Goal: Information Seeking & Learning: Learn about a topic

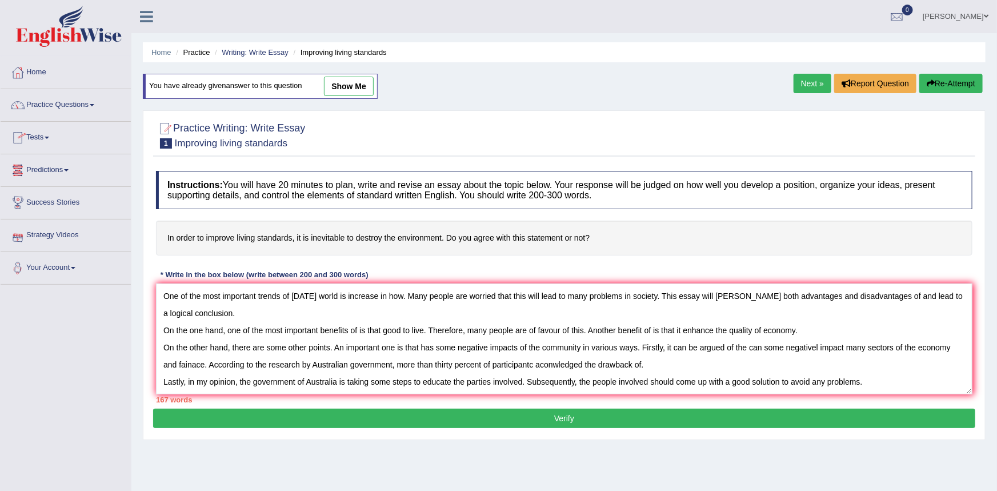
click at [949, 81] on button "Re-Attempt" at bounding box center [950, 83] width 63 height 19
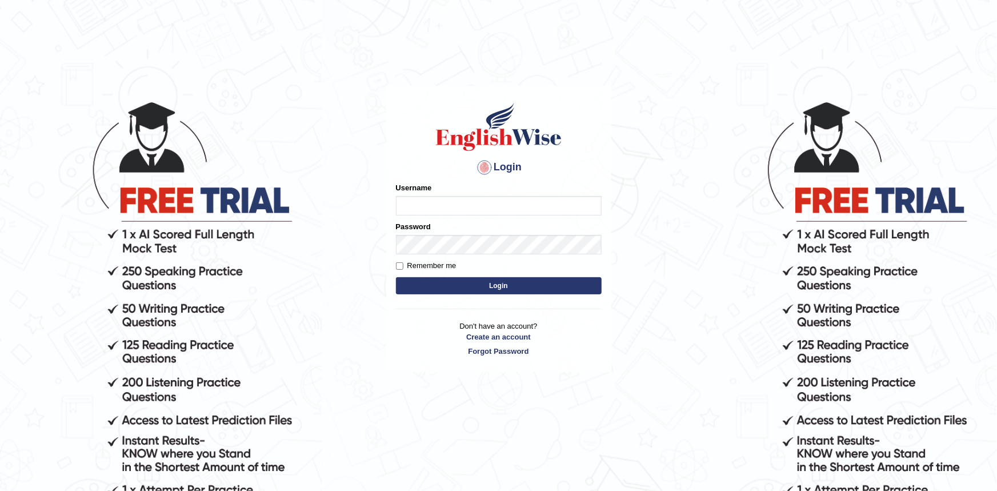
type input "Krzysztof36"
click at [474, 286] on button "Login" at bounding box center [499, 285] width 206 height 17
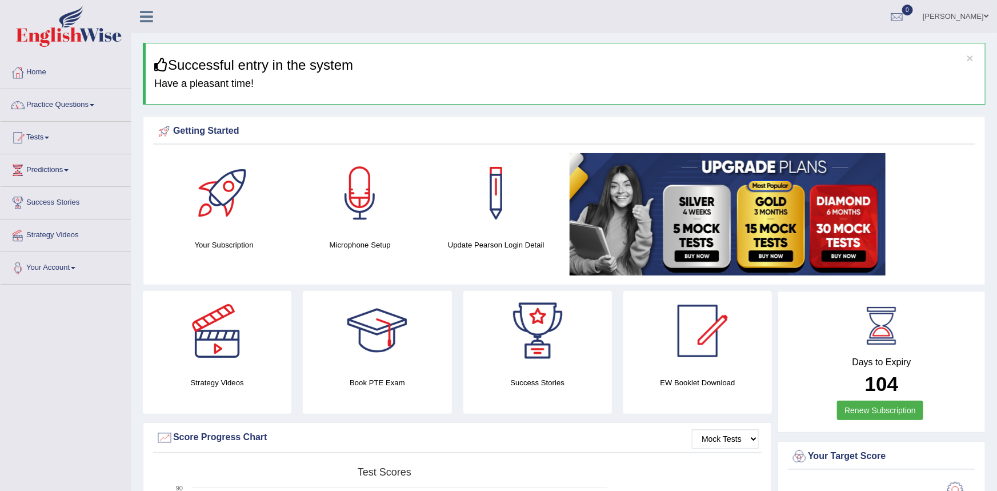
click at [94, 104] on span at bounding box center [92, 105] width 5 height 2
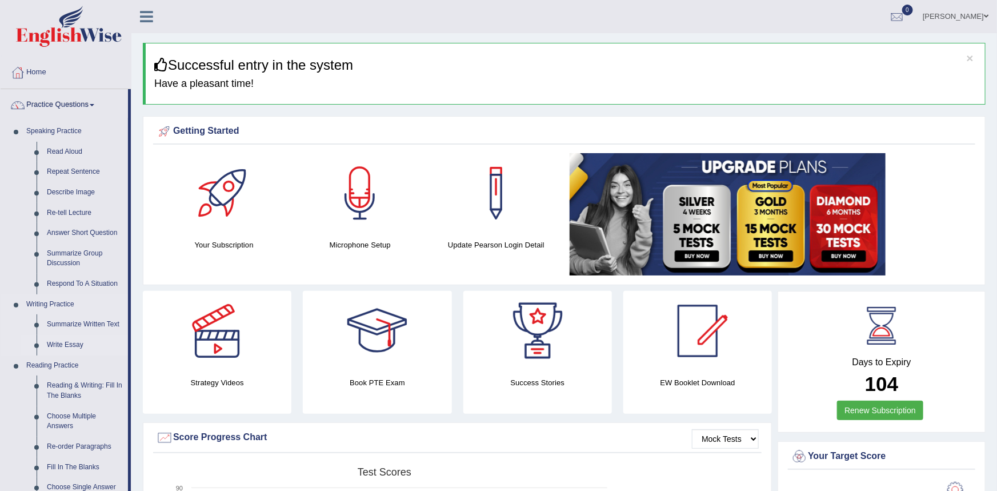
click at [70, 342] on link "Write Essay" at bounding box center [85, 345] width 86 height 21
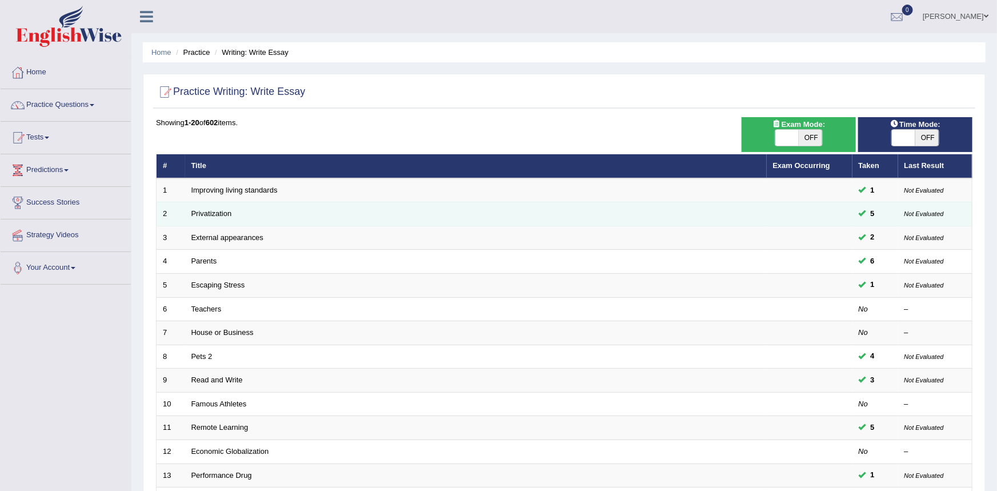
click at [290, 215] on td "Privatization" at bounding box center [475, 214] width 581 height 24
click at [225, 214] on link "Privatization" at bounding box center [211, 213] width 41 height 9
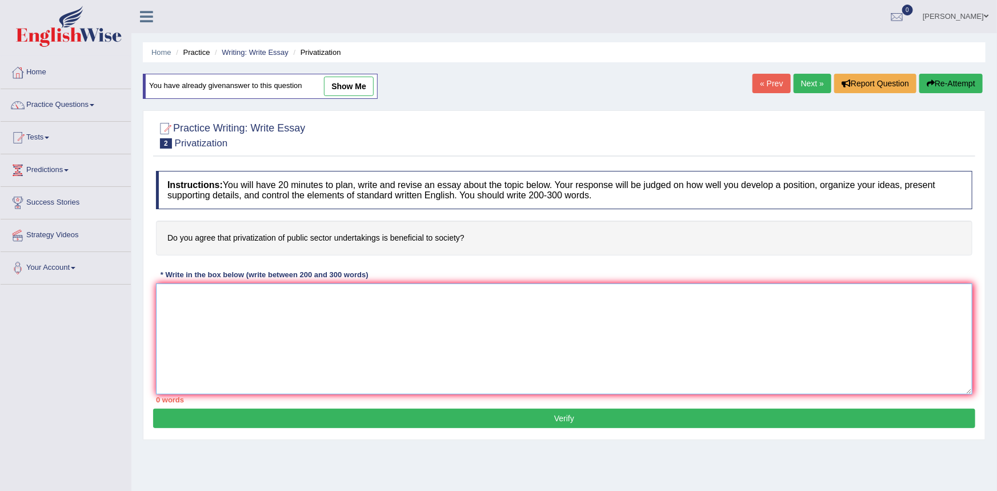
click at [246, 314] on textarea at bounding box center [564, 338] width 816 height 111
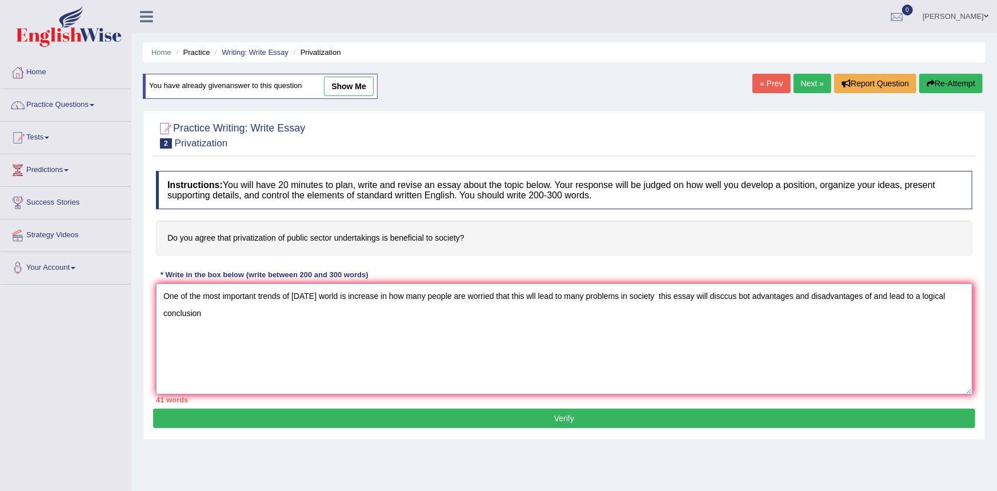
type textarea "One of the most important trends of today's world is increase in how many peopl…"
click at [953, 88] on button "Re-Attempt" at bounding box center [950, 83] width 63 height 19
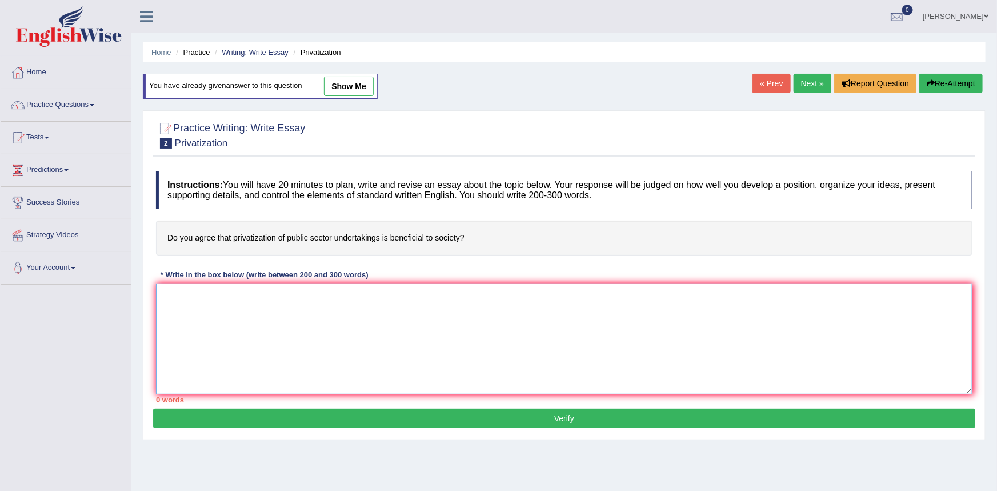
click at [408, 328] on textarea at bounding box center [564, 338] width 816 height 111
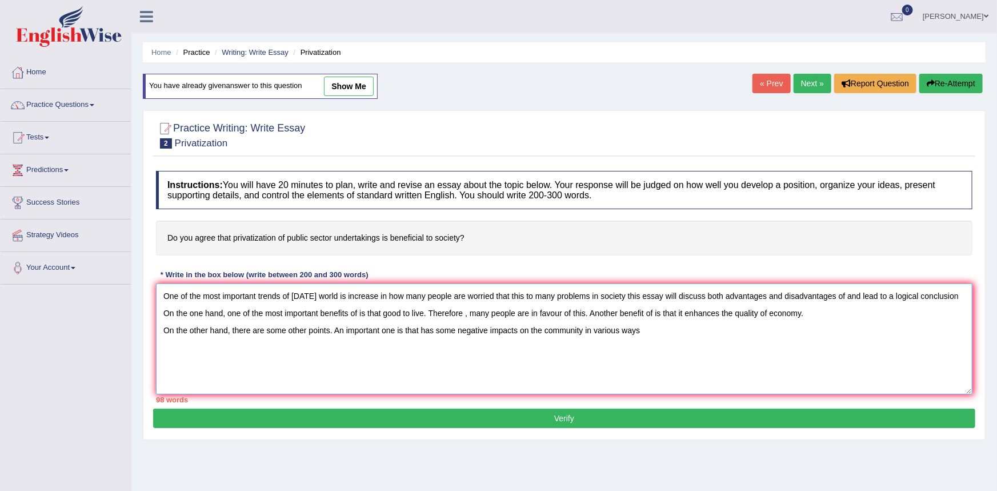
drag, startPoint x: 524, startPoint y: 330, endPoint x: 516, endPoint y: 400, distance: 70.7
click at [524, 336] on textarea "One of the most important trends of today's world is increase in how many peopl…" at bounding box center [564, 338] width 816 height 111
click at [639, 331] on textarea "One of the most important trends of today's world is increase in how many peopl…" at bounding box center [564, 338] width 816 height 111
drag, startPoint x: 850, startPoint y: 329, endPoint x: 846, endPoint y: 351, distance: 22.1
click at [850, 330] on textarea "One of the most important trends of today's world is increase in how many peopl…" at bounding box center [564, 338] width 816 height 111
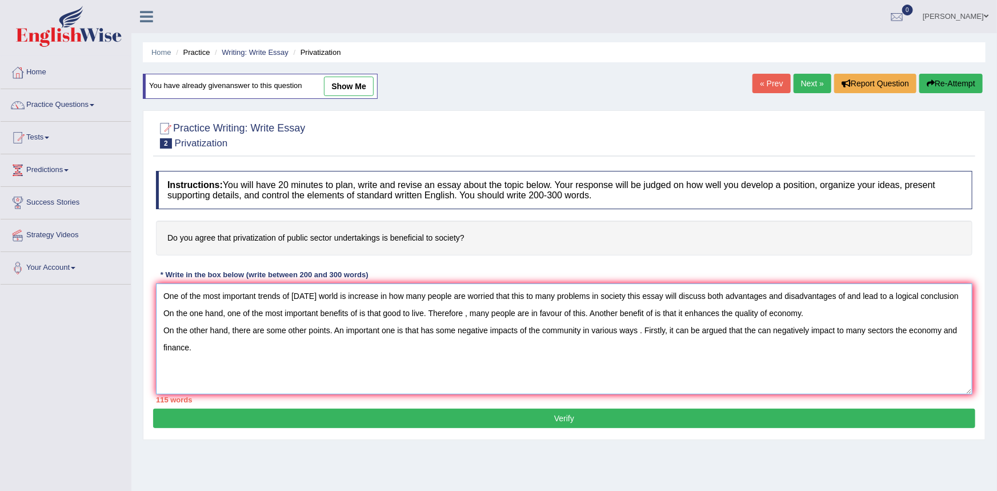
click at [886, 327] on textarea "One of the most important trends of today's world is increase in how many peopl…" at bounding box center [564, 338] width 816 height 111
click at [213, 356] on textarea "One of the most important trends of today's world is increase in how many peopl…" at bounding box center [564, 338] width 816 height 111
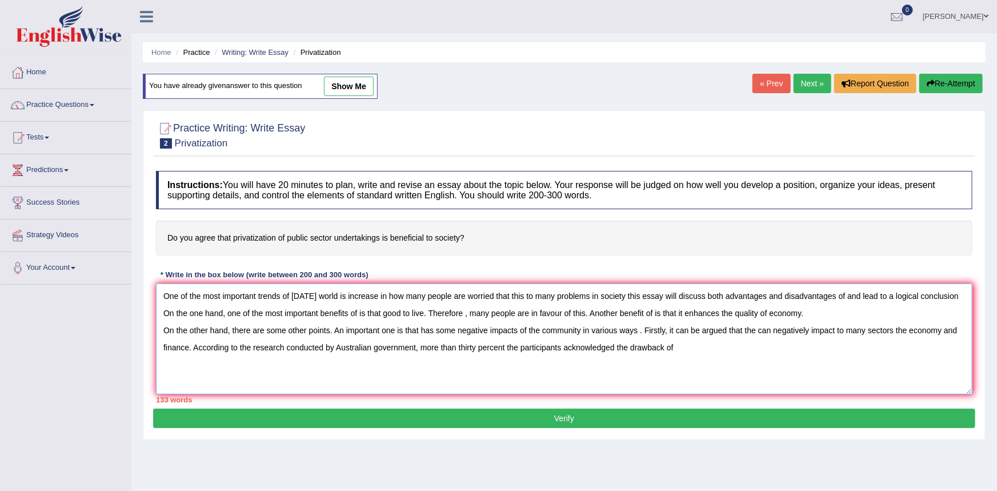
drag, startPoint x: 516, startPoint y: 346, endPoint x: 495, endPoint y: 387, distance: 46.2
click at [509, 357] on textarea "One of the most important trends of today's world is increase in how many peopl…" at bounding box center [564, 338] width 816 height 111
type textarea "One of the most important trends of today's world is increase in how many peopl…"
click at [89, 100] on link "Practice Questions" at bounding box center [66, 103] width 130 height 29
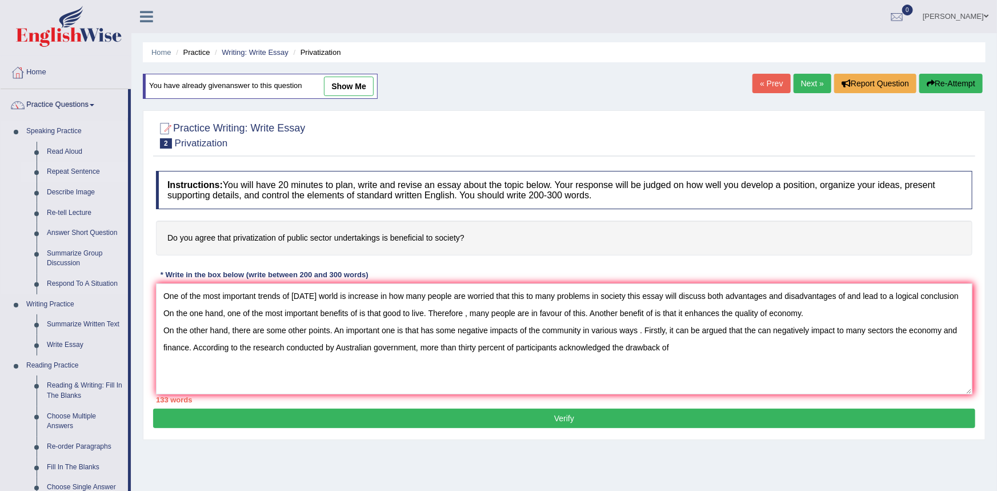
click at [84, 172] on link "Repeat Sentence" at bounding box center [85, 172] width 86 height 21
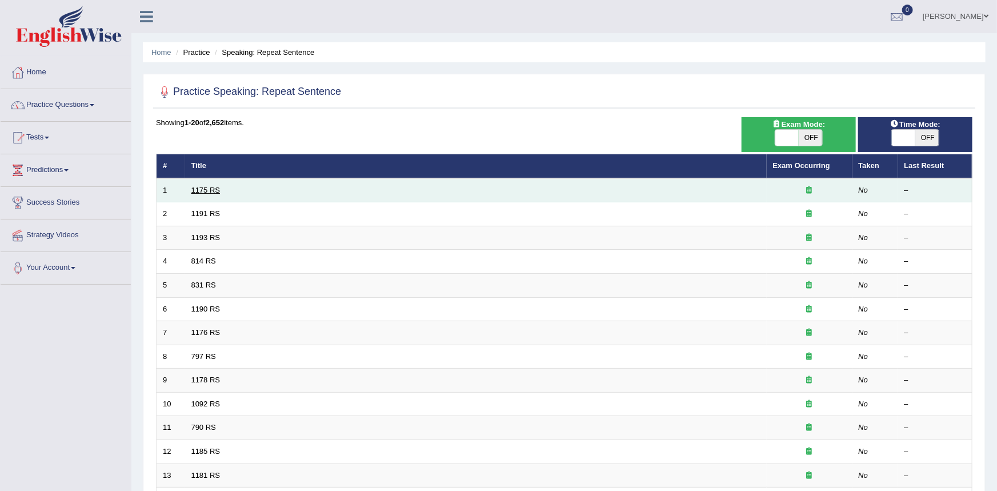
click at [211, 188] on link "1175 RS" at bounding box center [205, 190] width 29 height 9
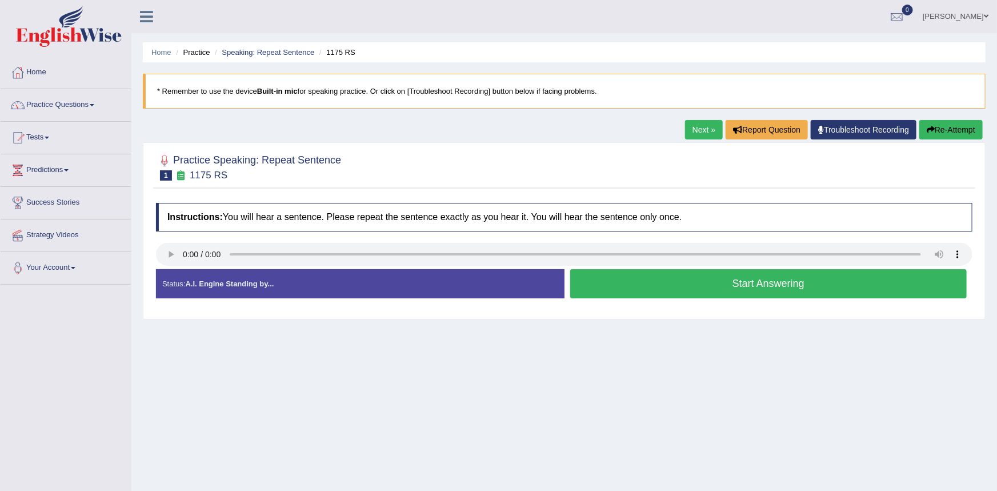
click at [630, 286] on button "Start Answering" at bounding box center [768, 283] width 397 height 29
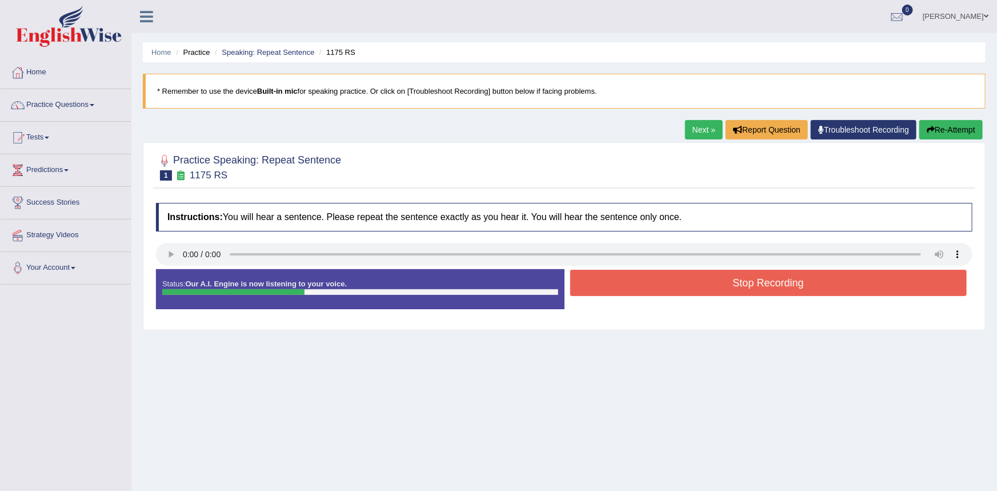
click at [630, 286] on button "Stop Recording" at bounding box center [768, 283] width 397 height 26
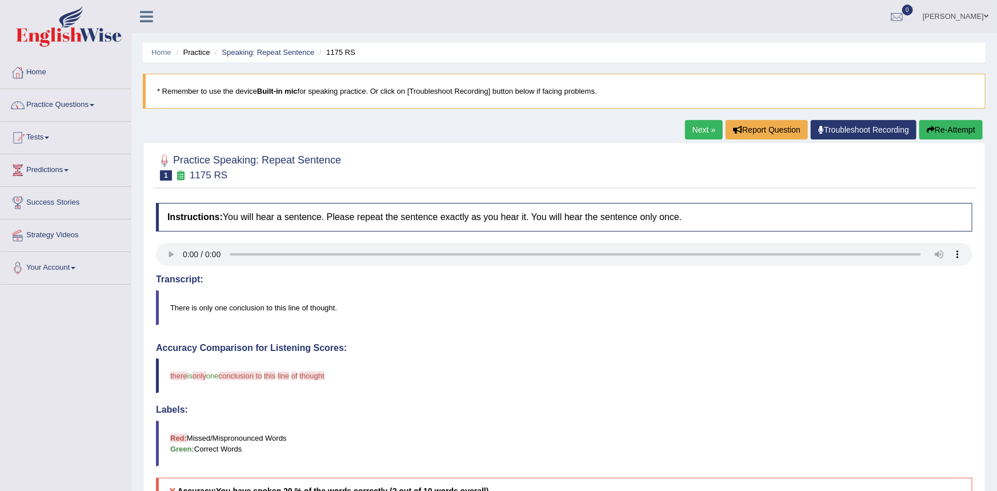
click at [943, 127] on button "Re-Attempt" at bounding box center [950, 129] width 63 height 19
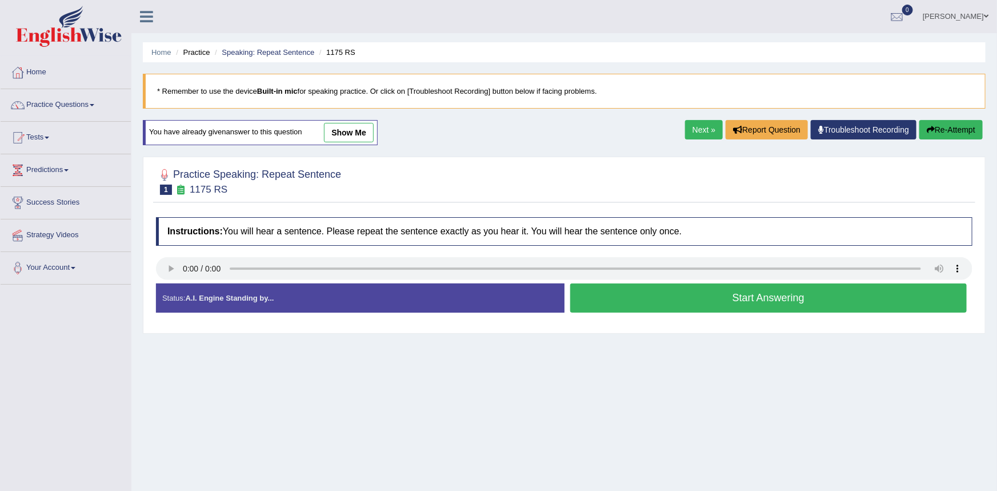
click at [599, 305] on button "Start Answering" at bounding box center [768, 297] width 397 height 29
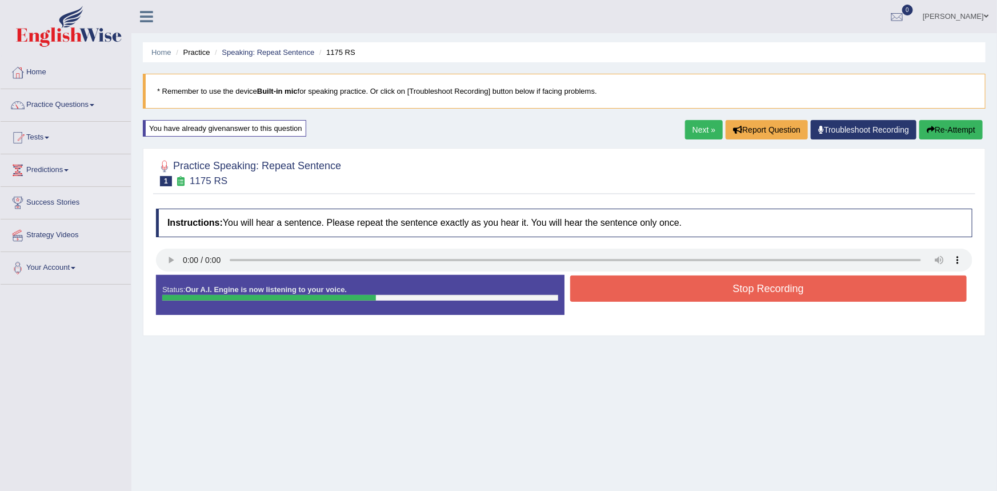
click at [605, 296] on button "Stop Recording" at bounding box center [768, 288] width 397 height 26
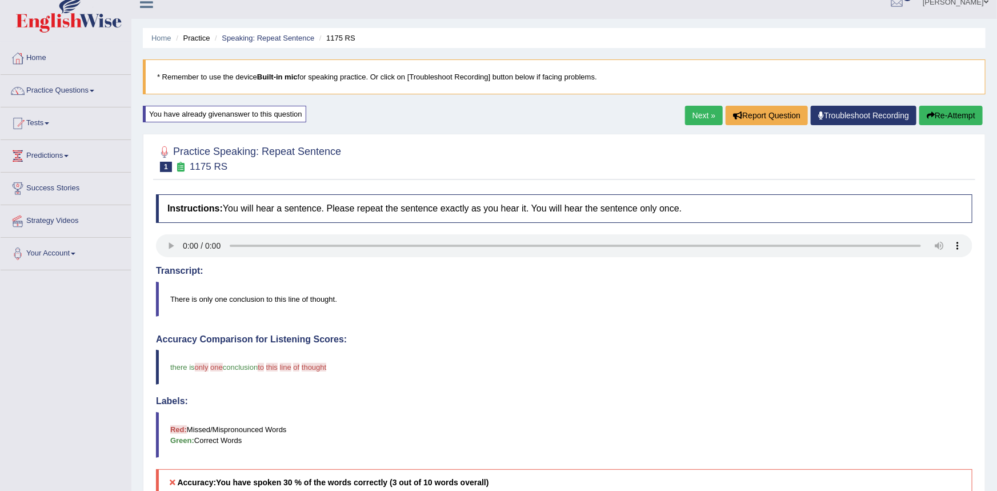
scroll to position [6, 0]
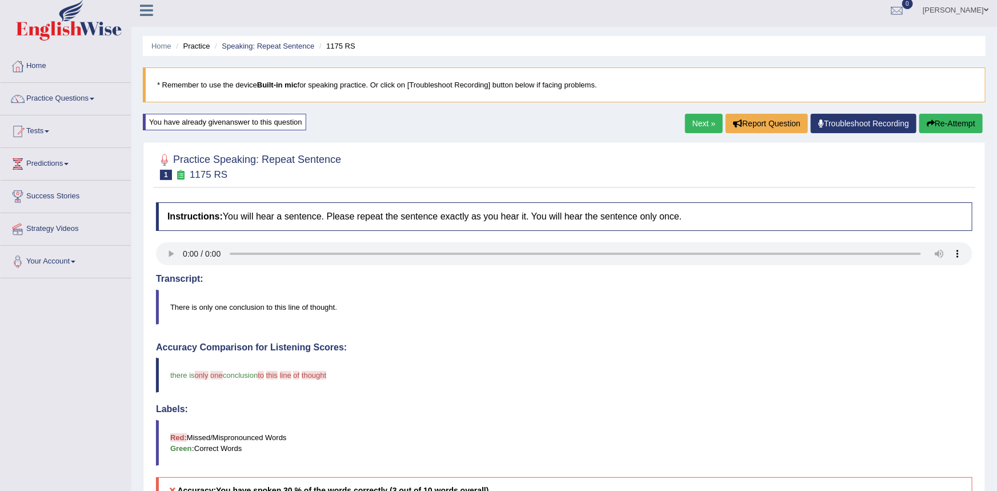
click at [937, 129] on button "Re-Attempt" at bounding box center [950, 123] width 63 height 19
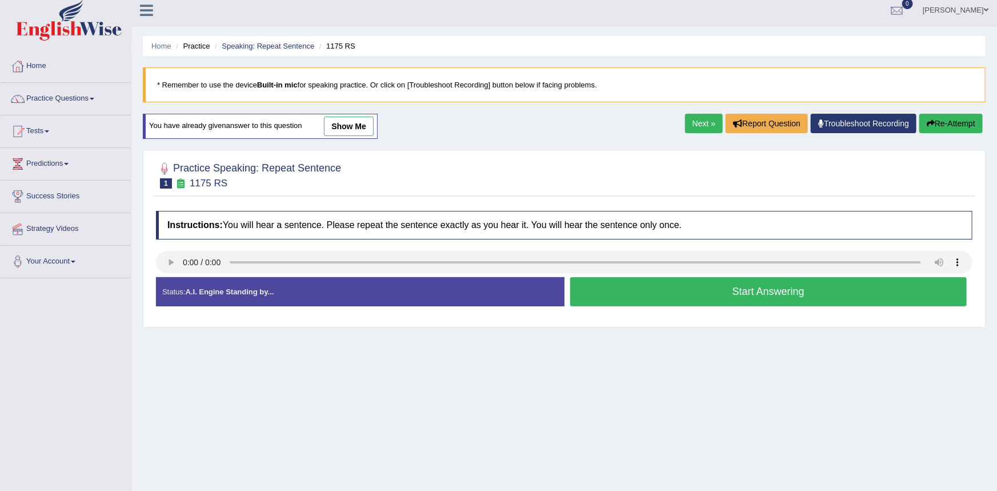
click at [663, 295] on button "Start Answering" at bounding box center [768, 291] width 397 height 29
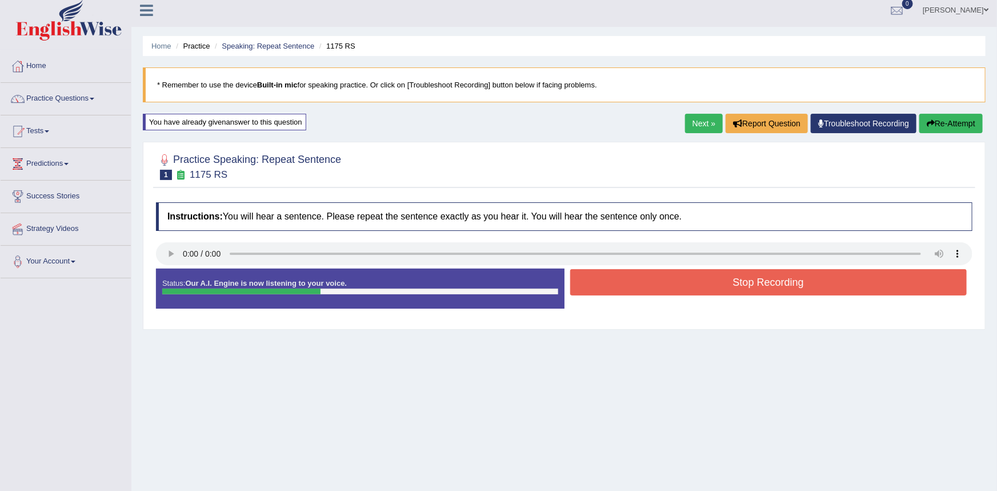
click at [664, 289] on button "Stop Recording" at bounding box center [768, 282] width 397 height 26
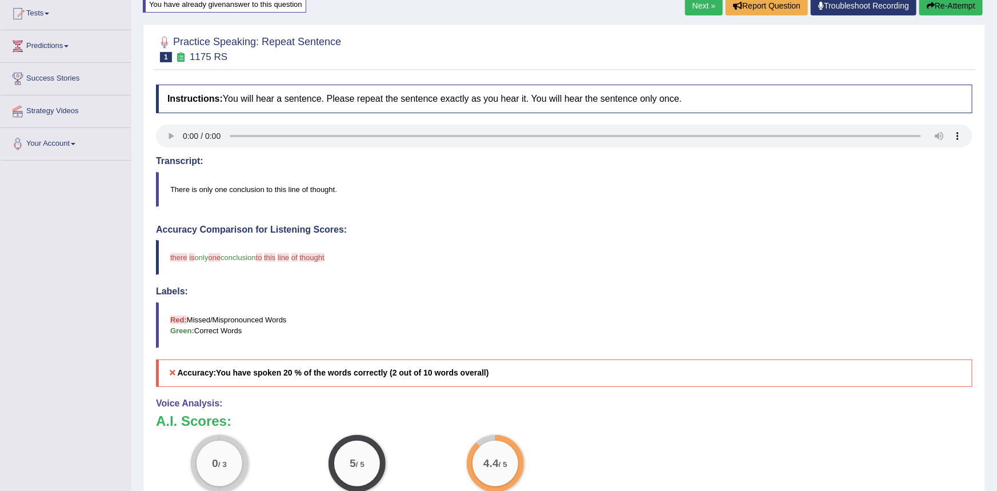
scroll to position [126, 0]
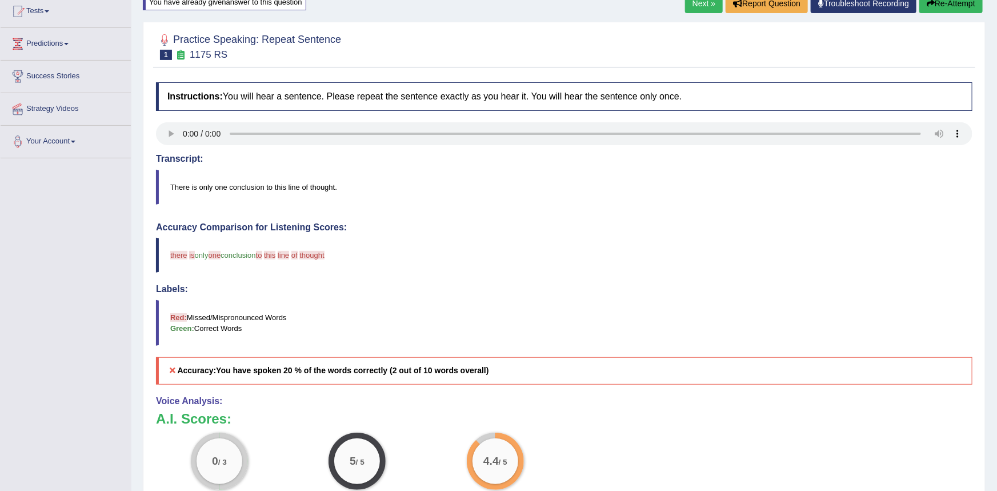
click at [941, 8] on button "Re-Attempt" at bounding box center [950, 3] width 63 height 19
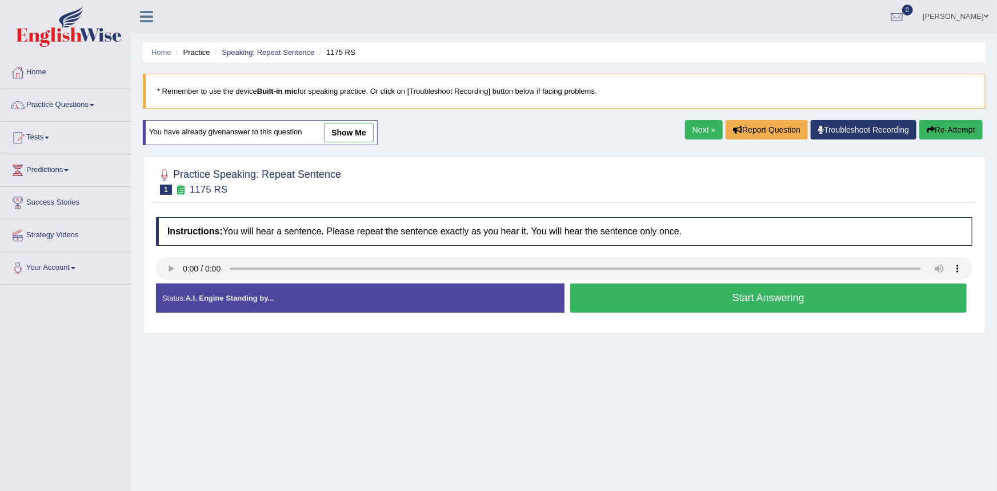
scroll to position [109, 0]
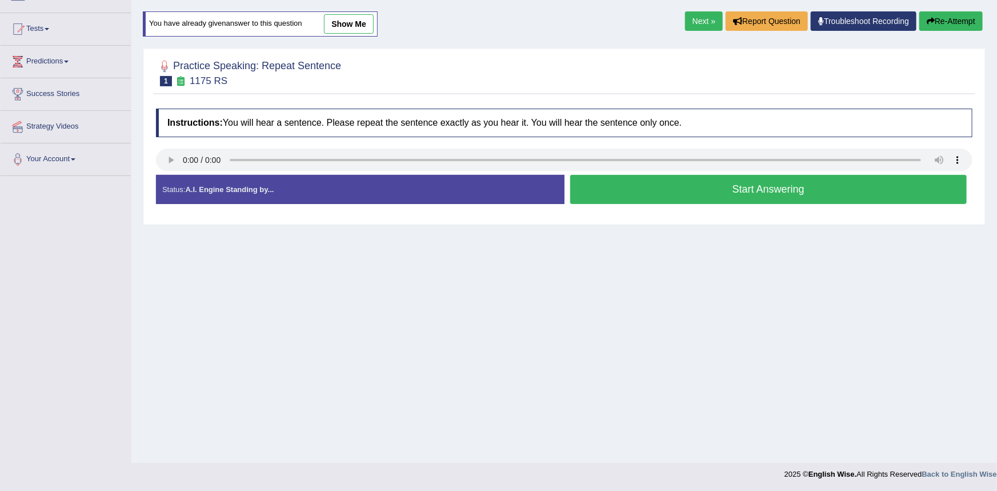
click at [634, 298] on div "Home Practice Speaking: Repeat Sentence 1175 RS * Remember to use the device Bu…" at bounding box center [563, 176] width 865 height 571
click at [650, 183] on button "Start Answering" at bounding box center [768, 189] width 397 height 29
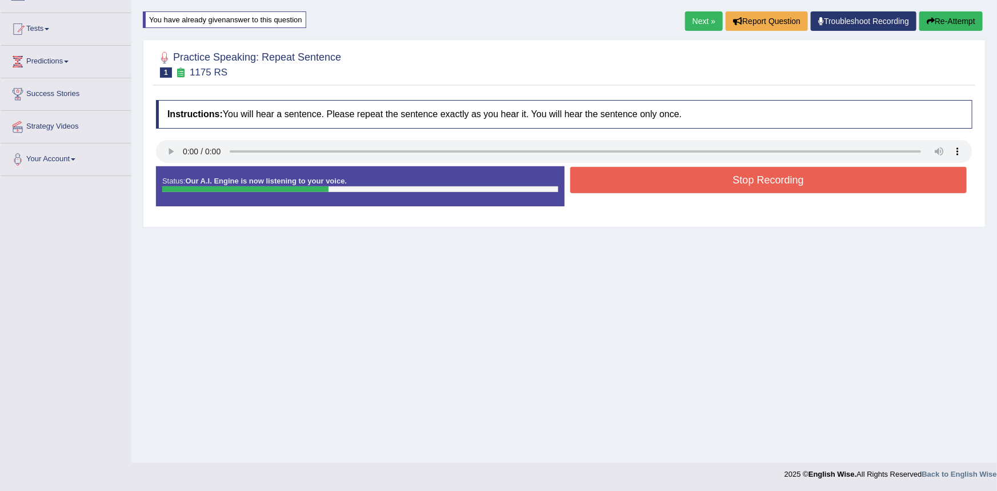
click at [650, 183] on button "Stop Recording" at bounding box center [768, 180] width 397 height 26
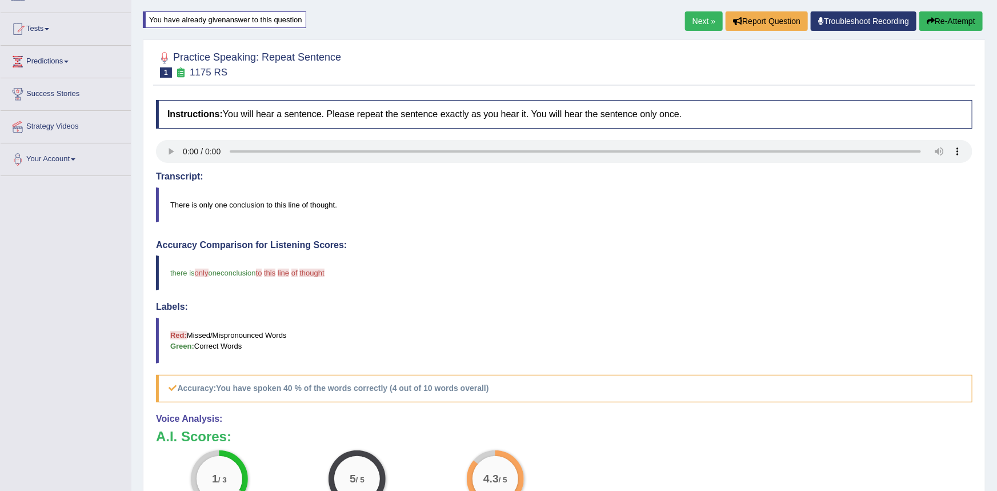
click at [951, 8] on div "Home Practice Speaking: Repeat Sentence 1175 RS * Remember to use the device Bu…" at bounding box center [563, 265] width 865 height 749
click at [943, 21] on button "Re-Attempt" at bounding box center [950, 20] width 63 height 19
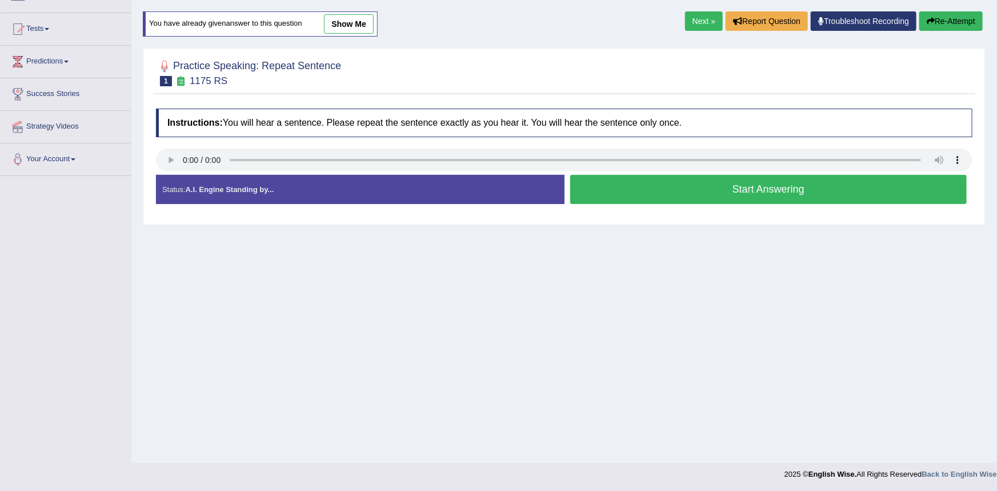
click at [638, 192] on button "Start Answering" at bounding box center [768, 189] width 397 height 29
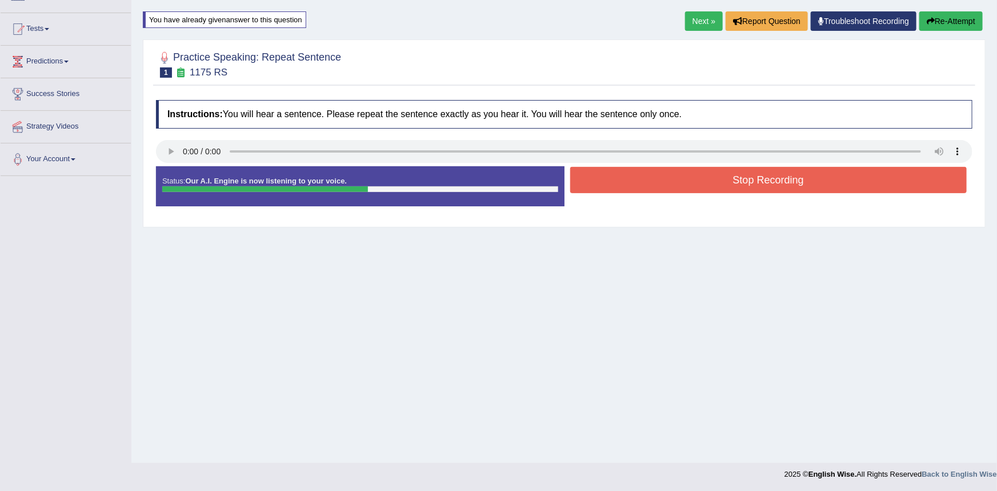
click at [637, 186] on button "Stop Recording" at bounding box center [768, 180] width 397 height 26
